Goal: Task Accomplishment & Management: Manage account settings

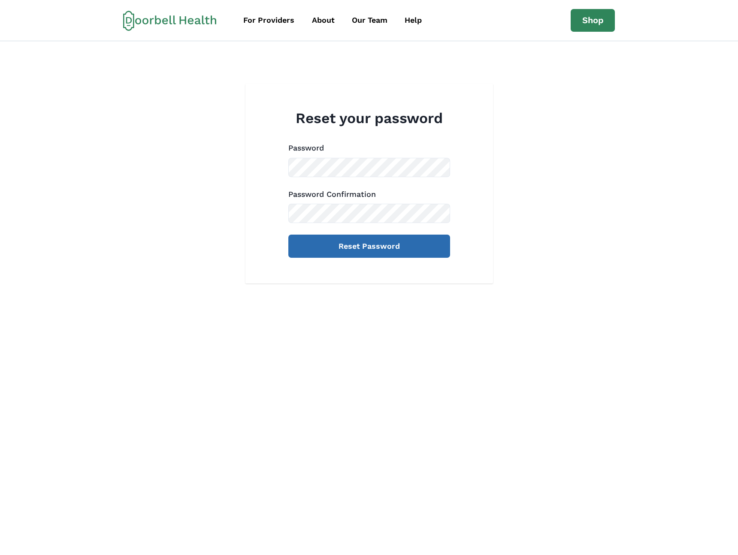
click at [364, 244] on button "Reset Password" at bounding box center [369, 246] width 162 height 23
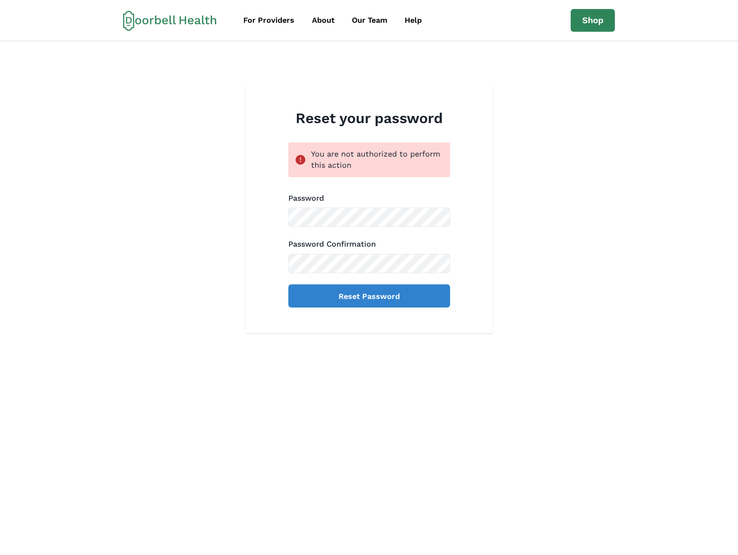
click at [194, 22] on icon at bounding box center [169, 20] width 93 height 21
